Goal: Task Accomplishment & Management: Manage account settings

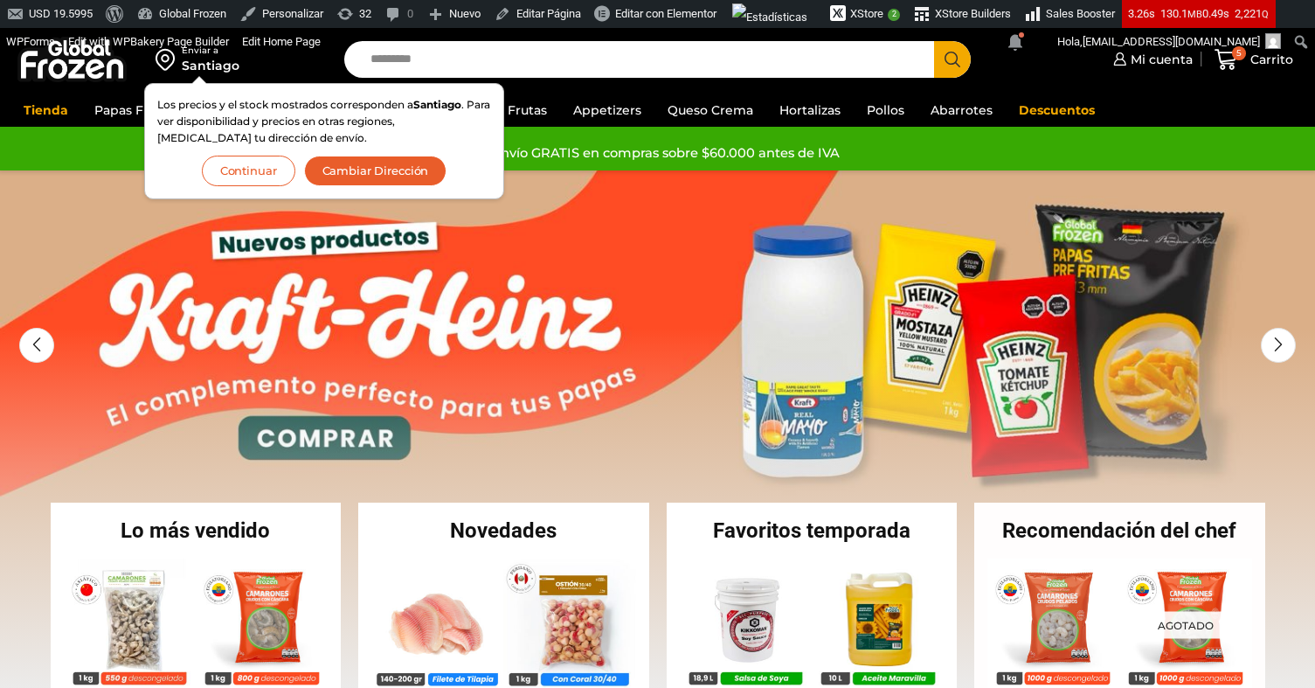
click at [269, 173] on button "Continuar" at bounding box center [249, 171] width 94 height 31
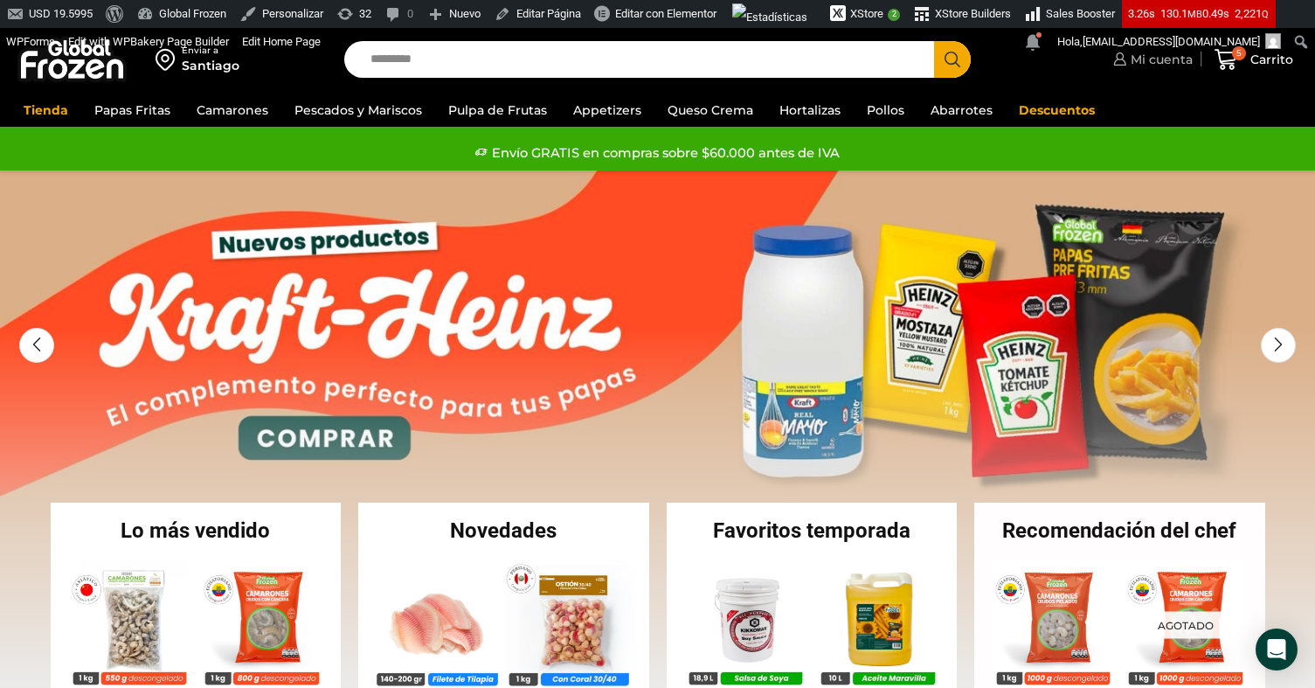
click at [1131, 61] on span "Mi cuenta" at bounding box center [1160, 59] width 66 height 17
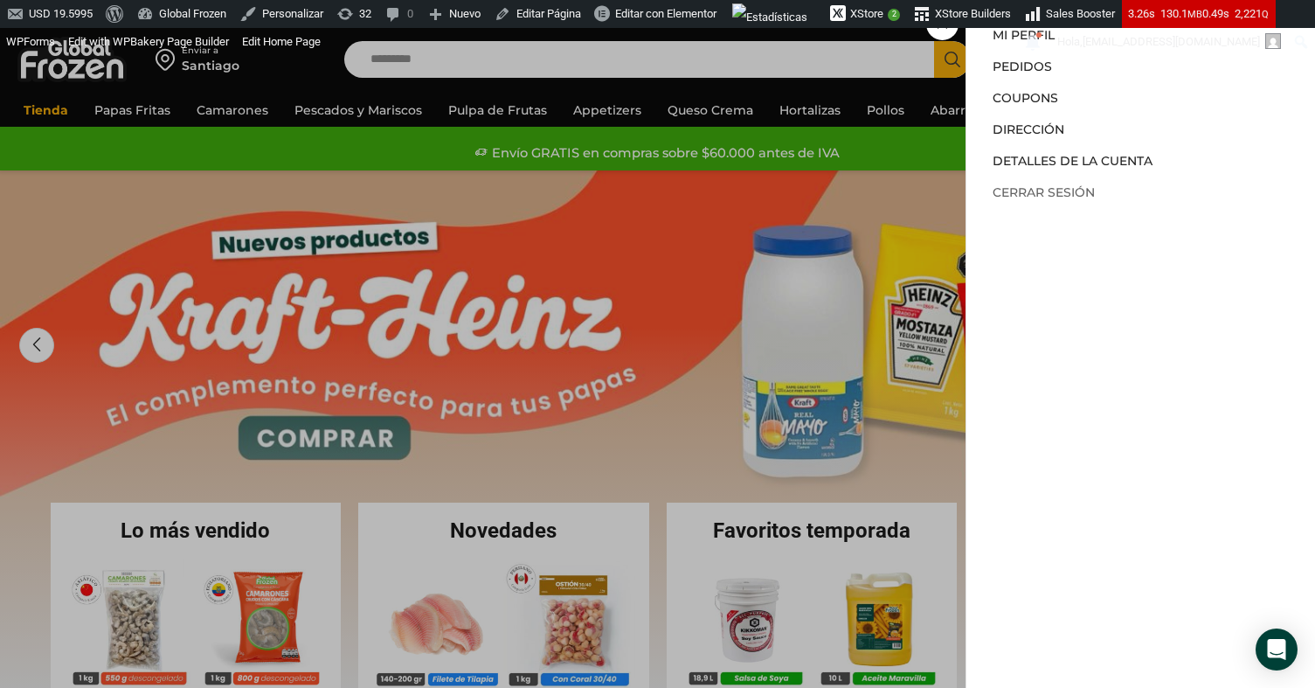
click at [1007, 188] on link "Cerrar sesión" at bounding box center [1044, 192] width 102 height 16
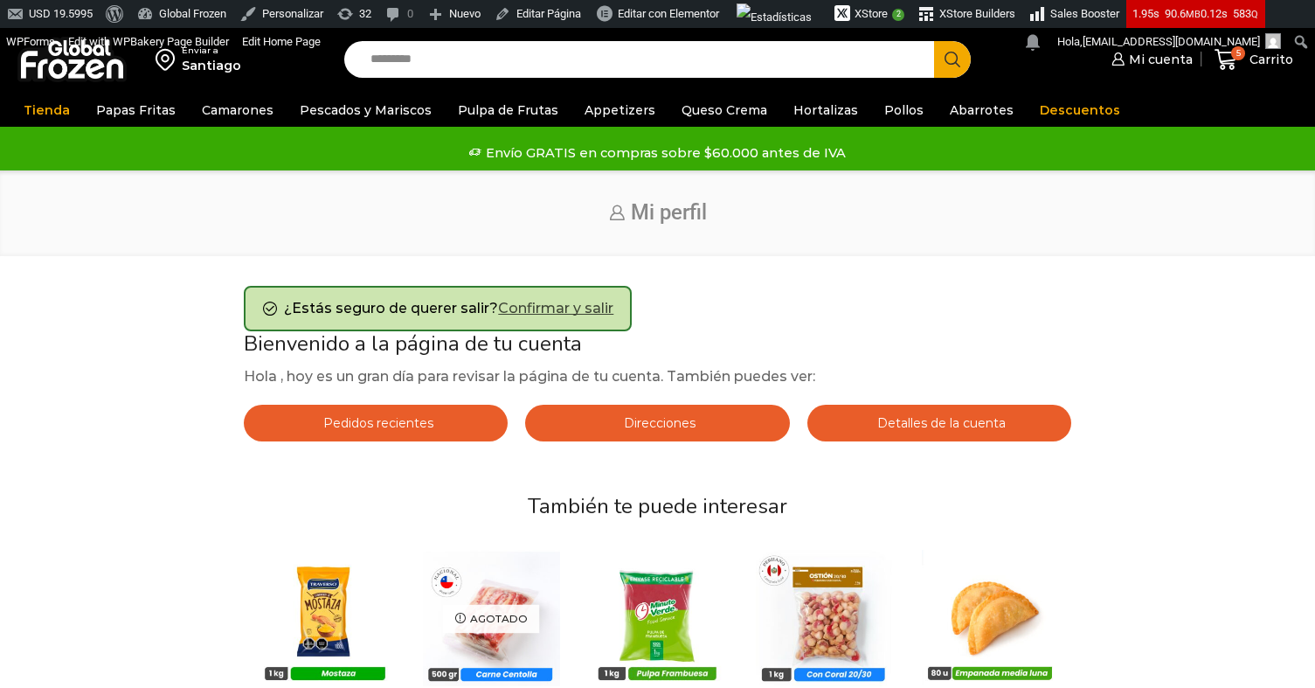
click at [571, 307] on link "Confirmar y salir" at bounding box center [555, 308] width 115 height 17
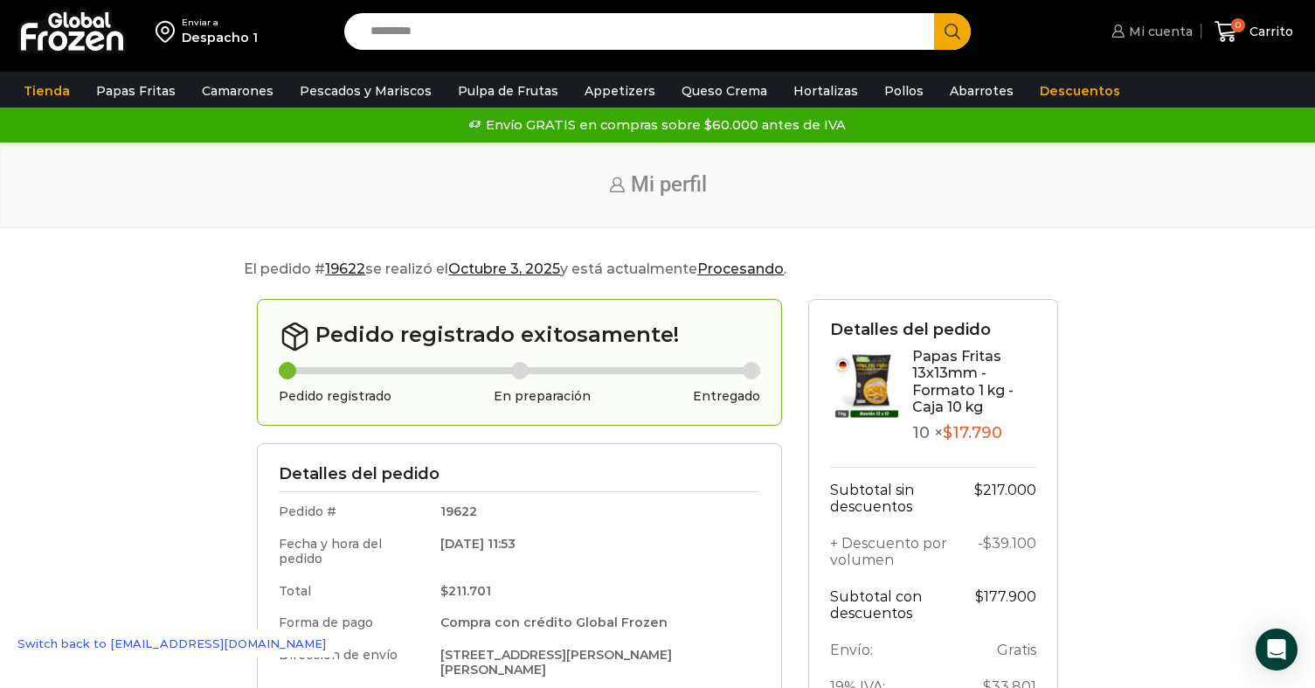
click at [1145, 43] on link "Mi cuenta" at bounding box center [1150, 31] width 86 height 35
click at [67, 38] on img at bounding box center [71, 31] width 109 height 45
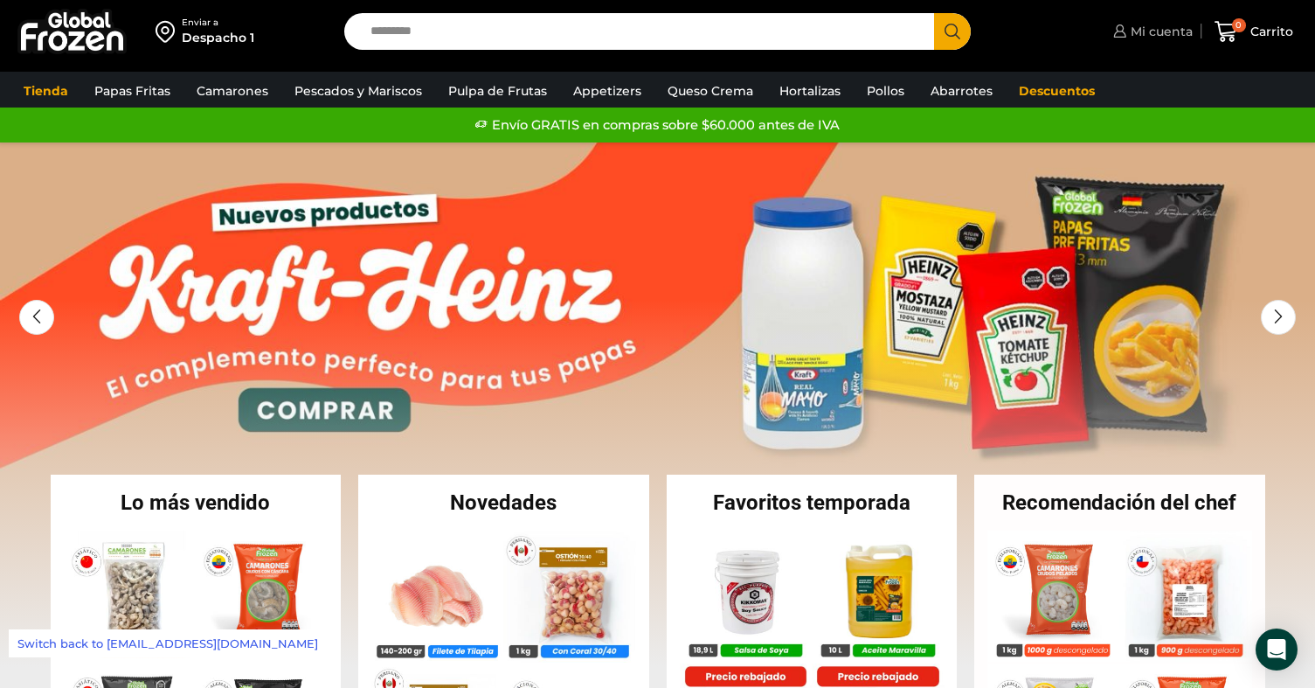
click at [1141, 33] on span "Mi cuenta" at bounding box center [1160, 31] width 66 height 17
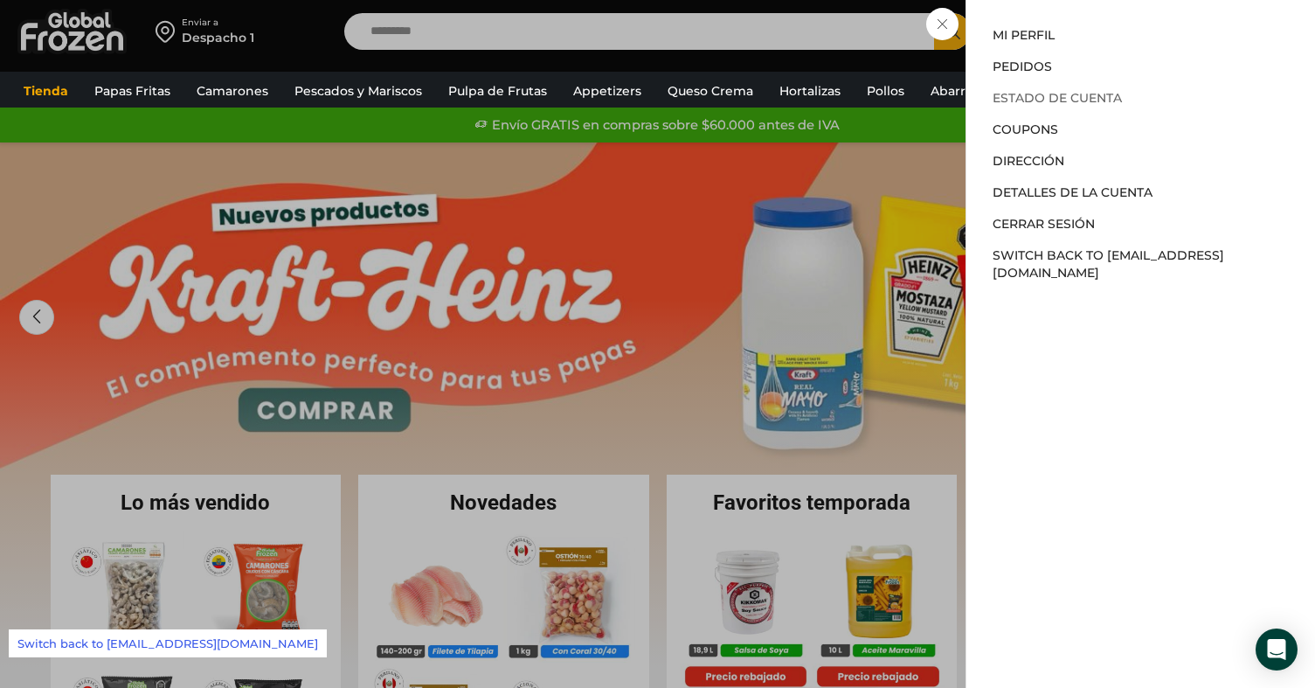
click at [1028, 101] on link "Estado de Cuenta" at bounding box center [1057, 98] width 129 height 16
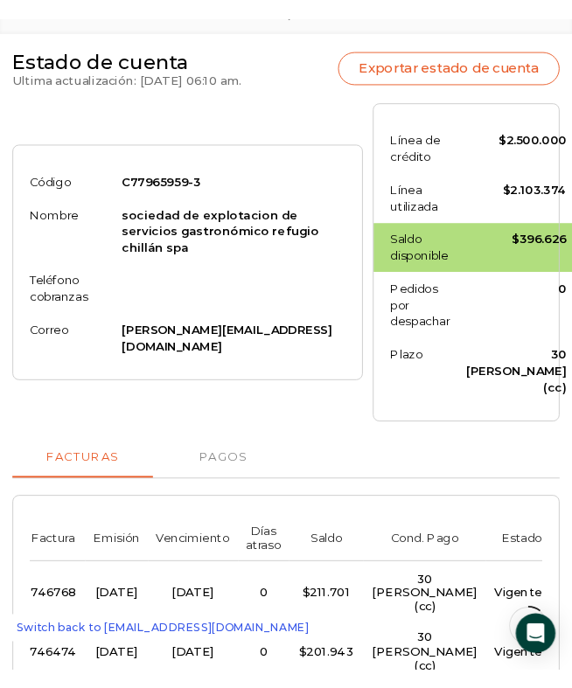
scroll to position [177, 0]
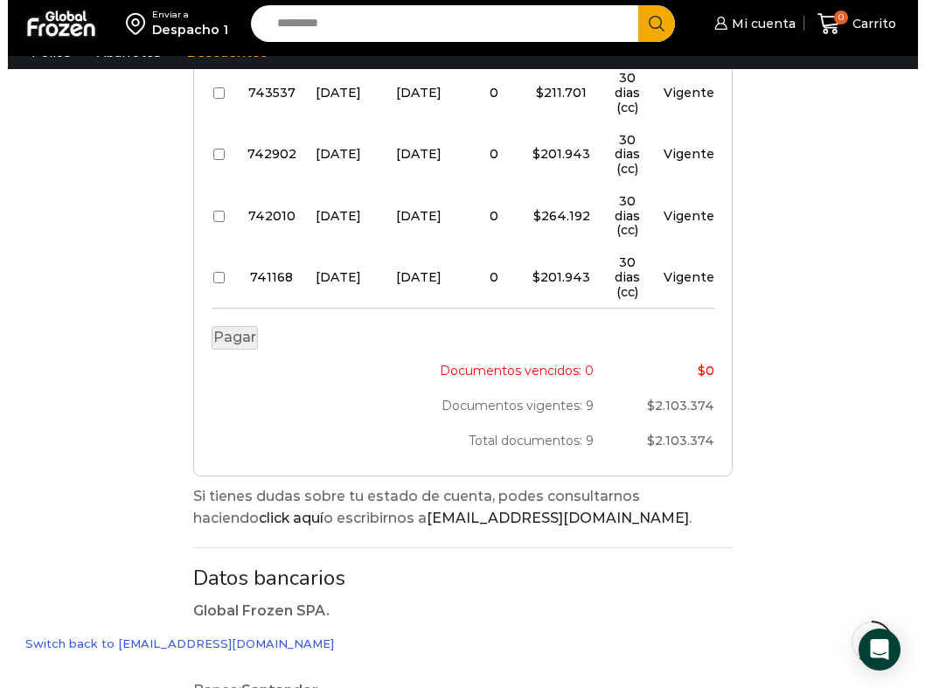
scroll to position [969, 0]
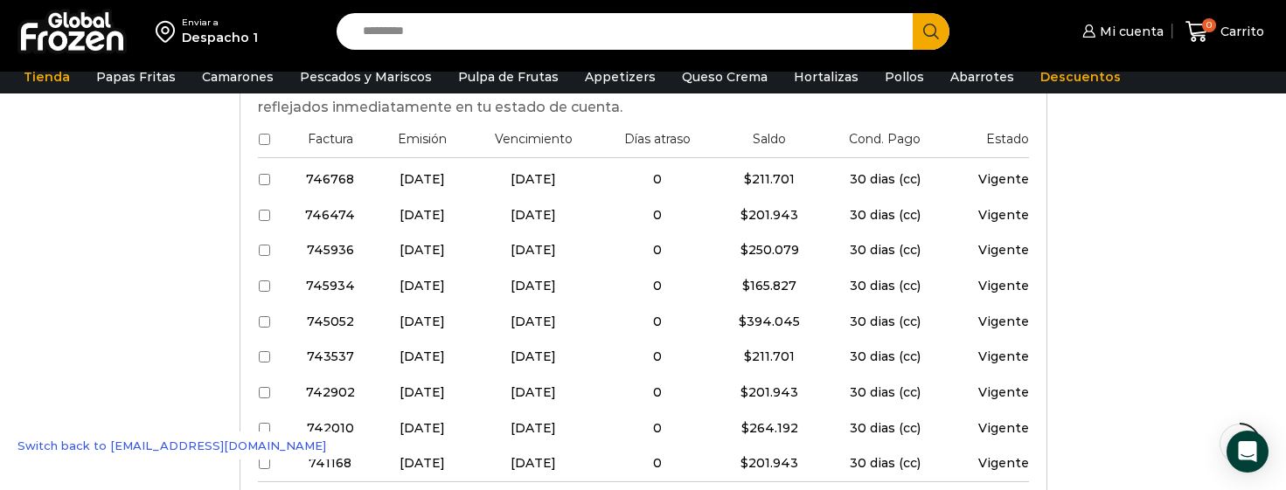
scroll to position [655, 0]
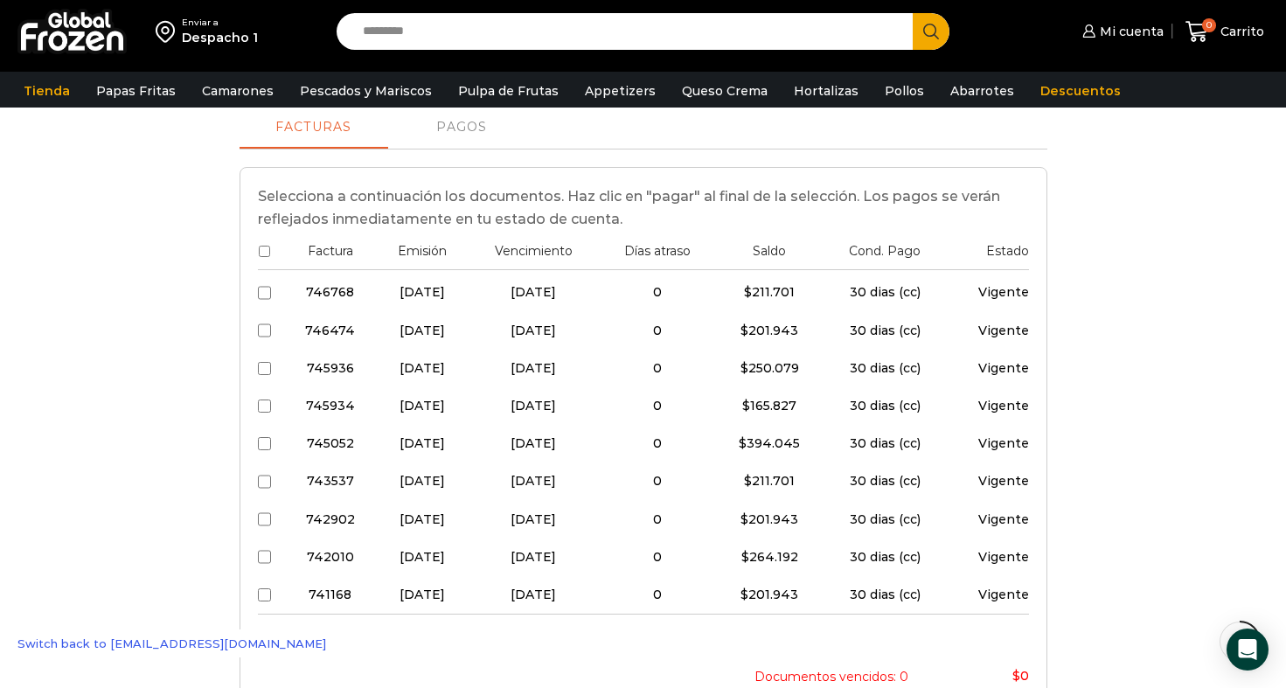
scroll to position [193, 0]
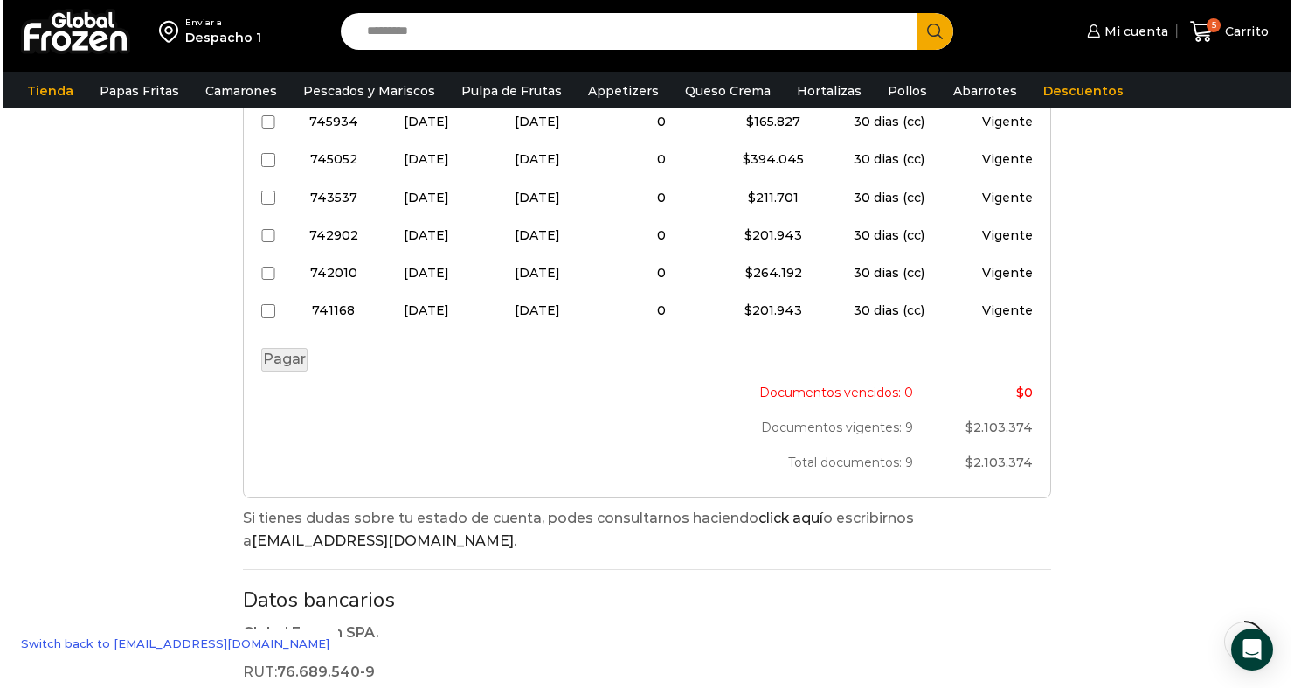
scroll to position [729, 0]
